Goal: Information Seeking & Learning: Learn about a topic

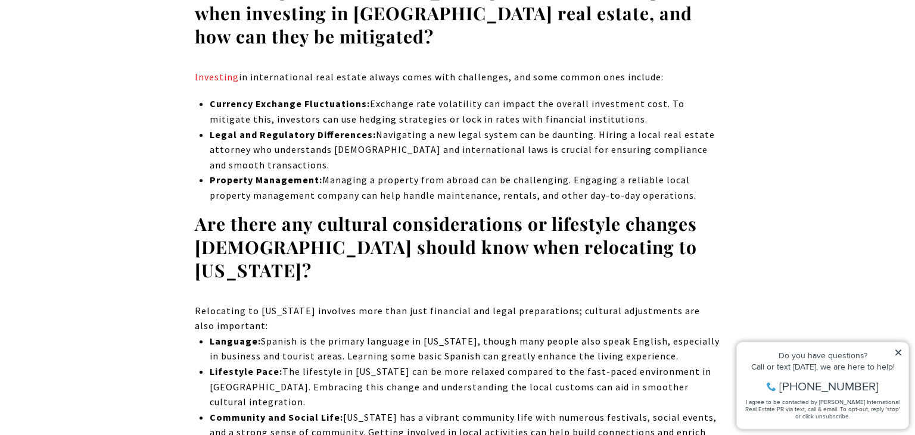
scroll to position [5981, 0]
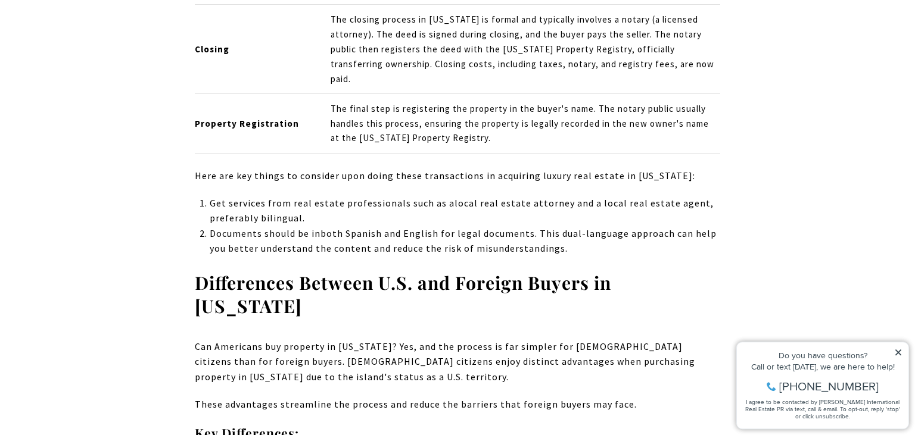
scroll to position [2347, 0]
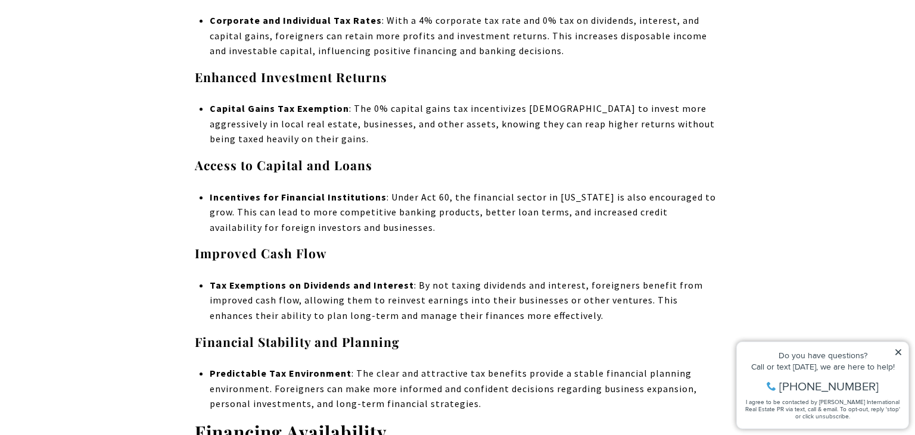
scroll to position [3837, 0]
